Goal: Task Accomplishment & Management: Manage account settings

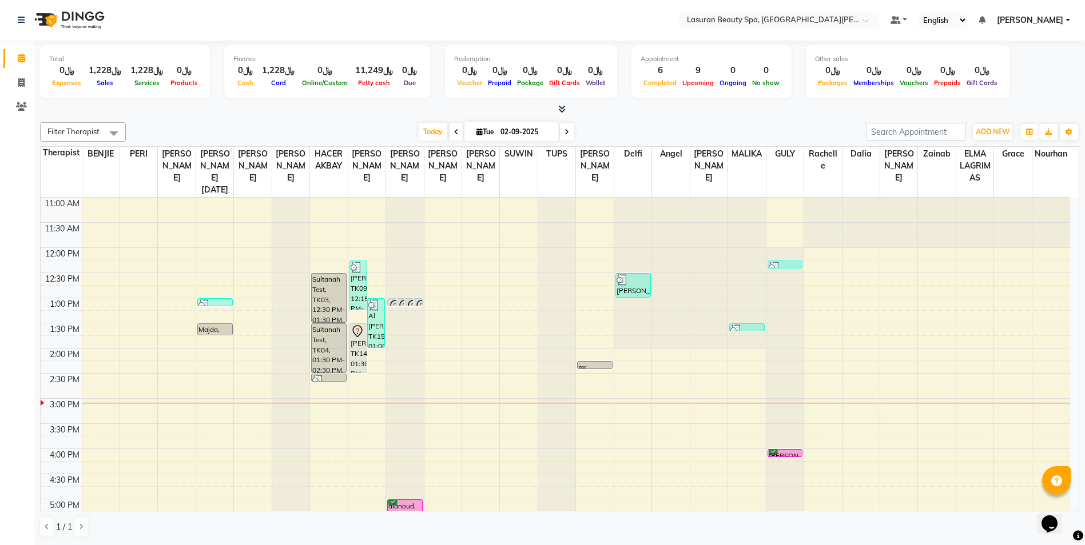
scroll to position [240, 0]
click at [775, 455] on div "[PERSON_NAME], TK13, 04:00 PM-04:01 PM, BLOW DRY LONG | تجفيف الشعر الطويل" at bounding box center [785, 454] width 34 height 7
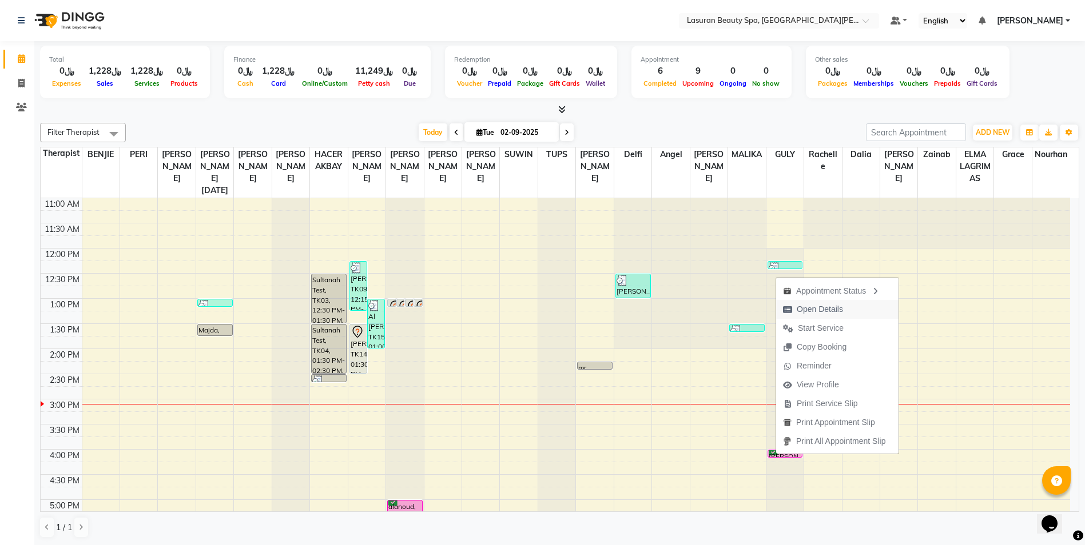
click at [807, 309] on span "Open Details" at bounding box center [819, 310] width 46 height 12
select select "6"
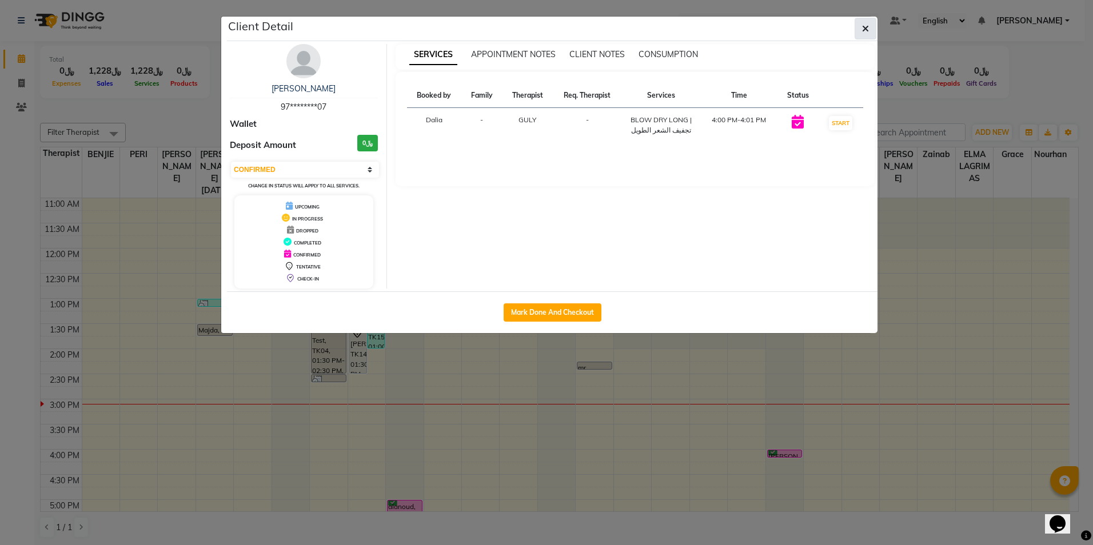
click at [863, 33] on span "button" at bounding box center [865, 28] width 7 height 11
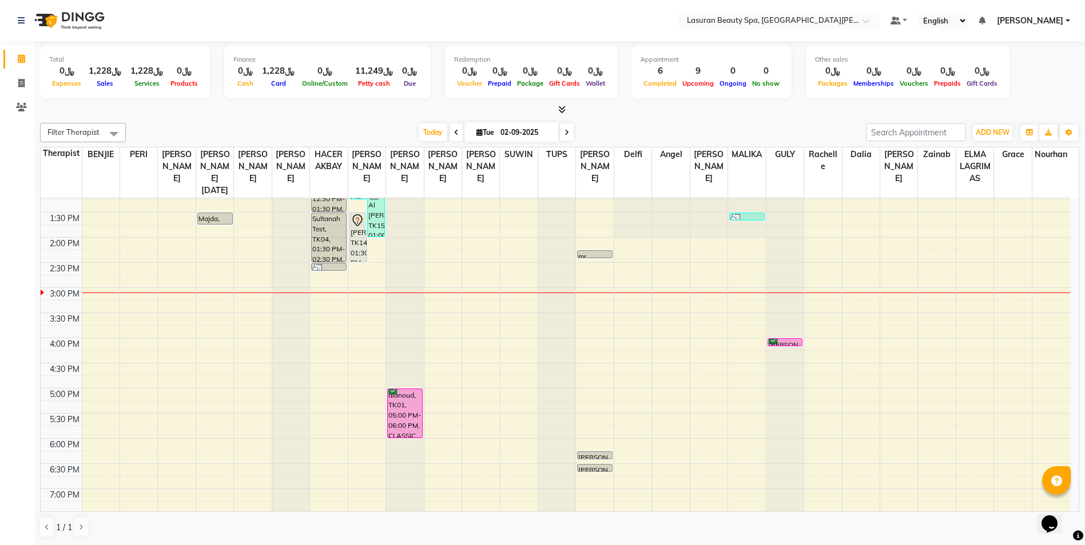
scroll to position [114, 0]
click at [412, 409] on div "alanoud, TK01, 05:00 PM-06:00 PM, CLASSIC PEDICURE | باديكير كلاسيك" at bounding box center [405, 411] width 34 height 49
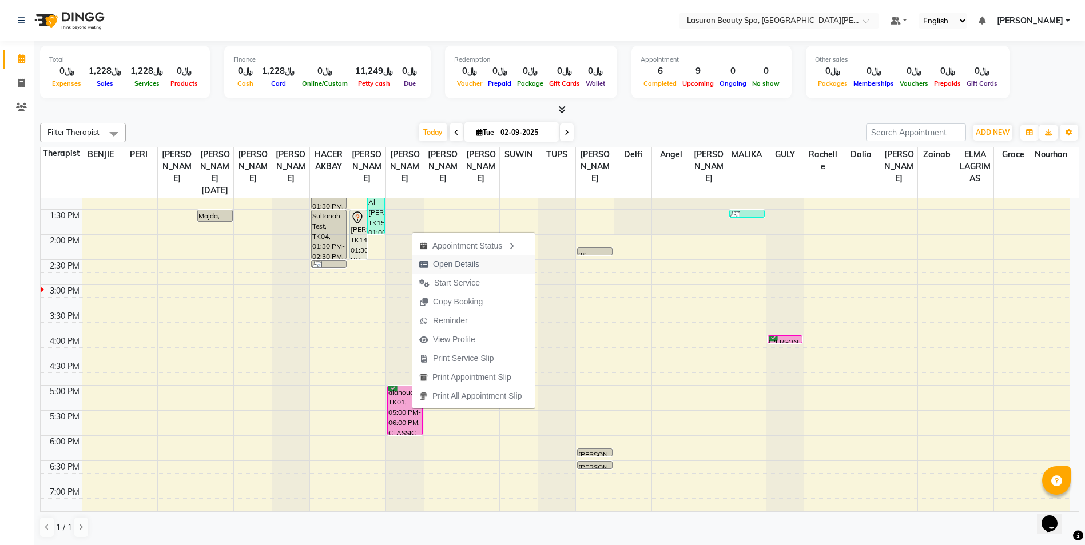
click at [467, 262] on span "Open Details" at bounding box center [456, 264] width 46 height 12
select select "6"
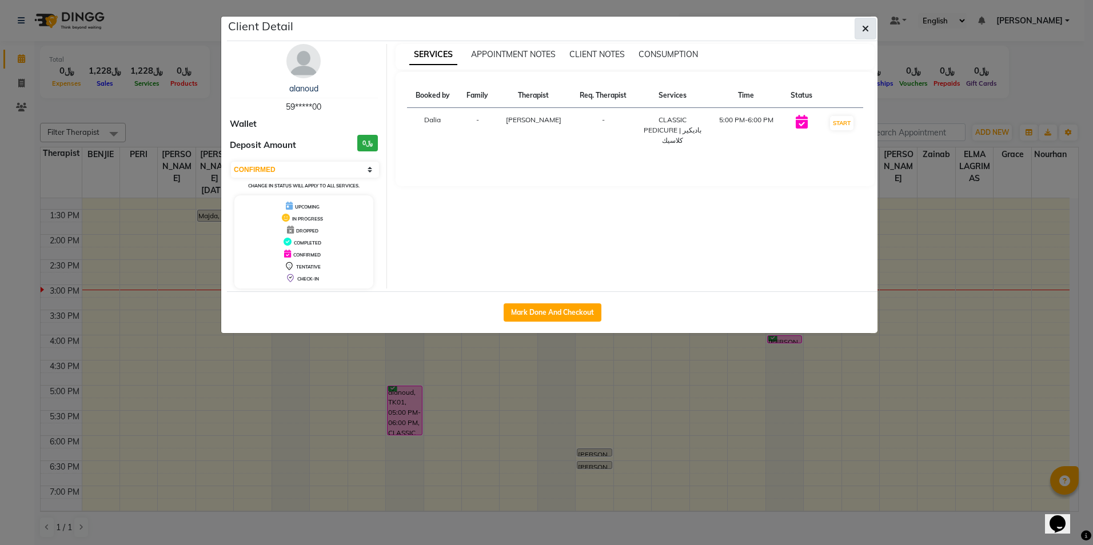
click at [864, 30] on icon "button" at bounding box center [865, 28] width 7 height 9
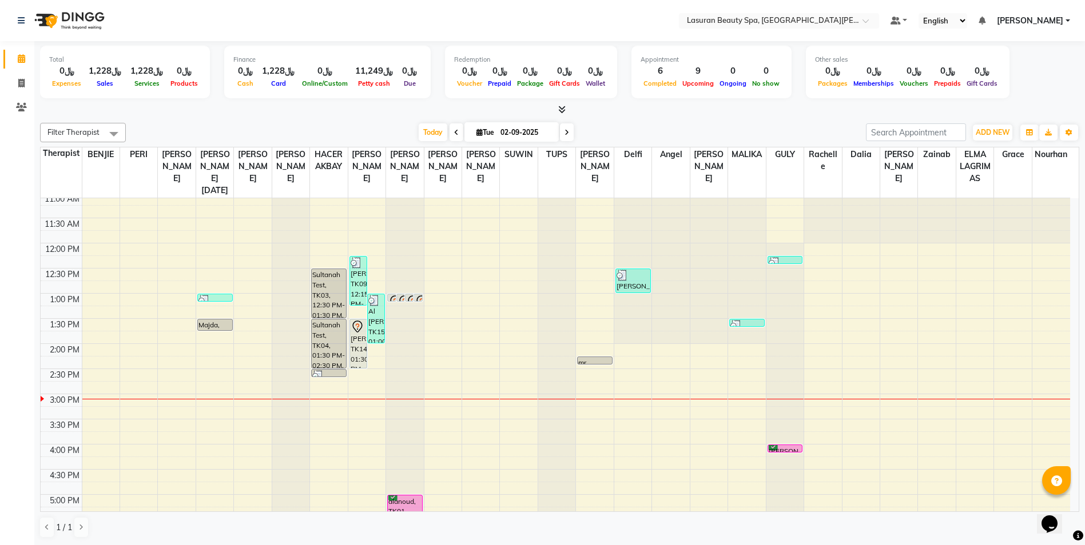
scroll to position [0, 0]
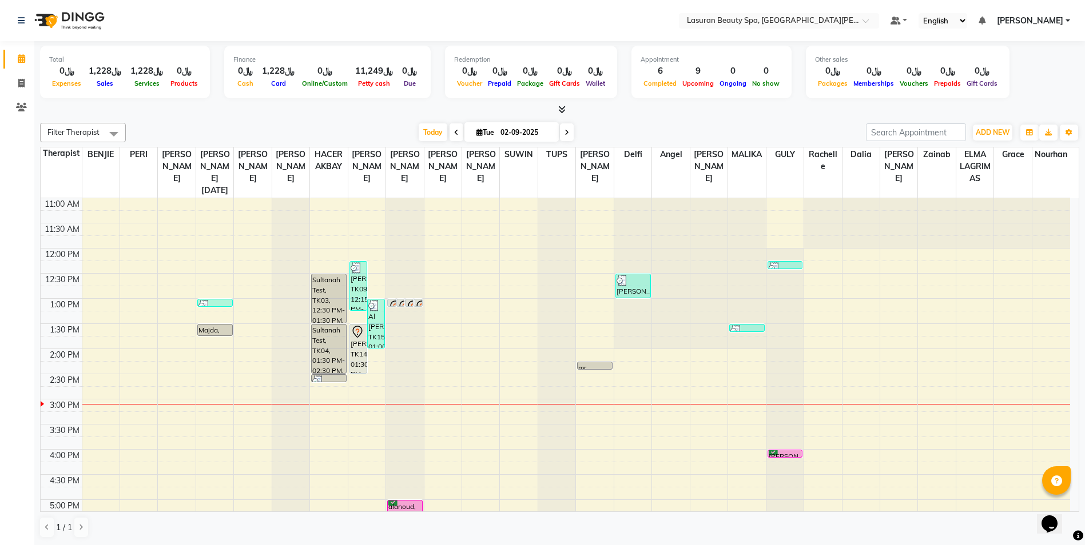
click at [411, 303] on icon at bounding box center [413, 307] width 14 height 14
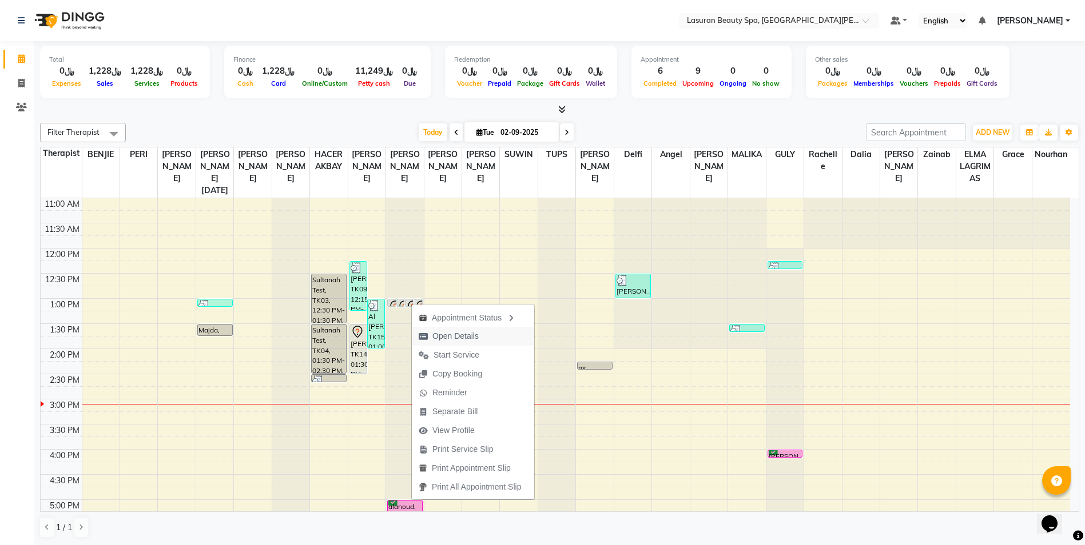
click at [450, 335] on span "Open Details" at bounding box center [455, 336] width 46 height 12
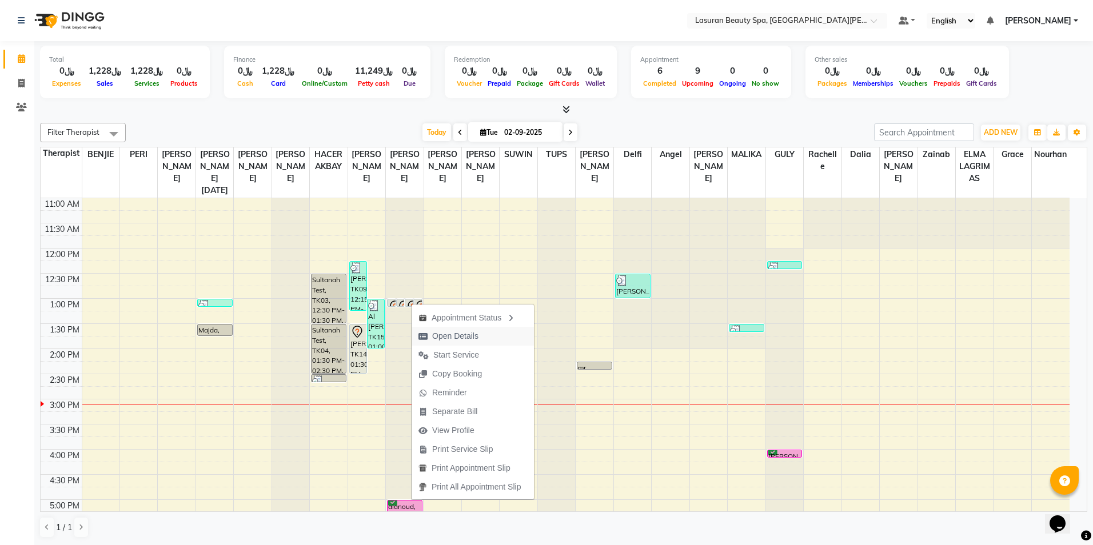
select select "7"
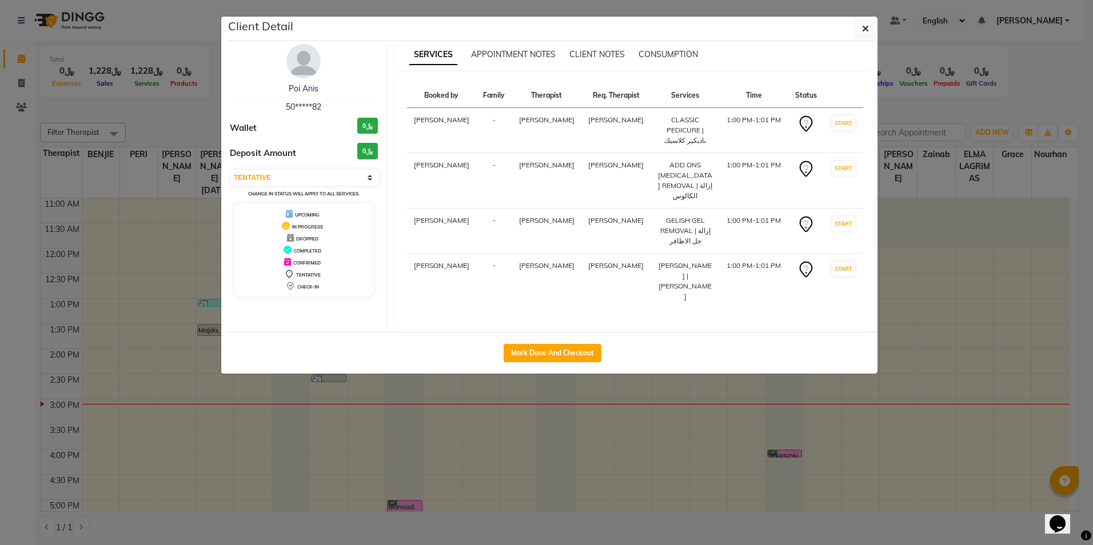
click at [802, 126] on icon at bounding box center [806, 124] width 18 height 18
click at [866, 26] on icon "button" at bounding box center [865, 28] width 7 height 9
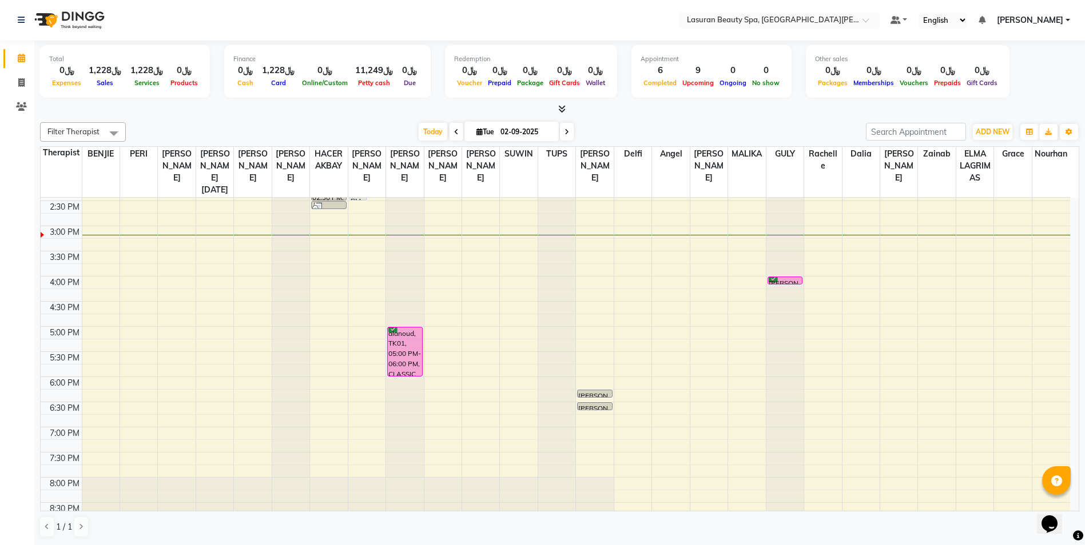
scroll to position [172, 0]
